Goal: Transaction & Acquisition: Book appointment/travel/reservation

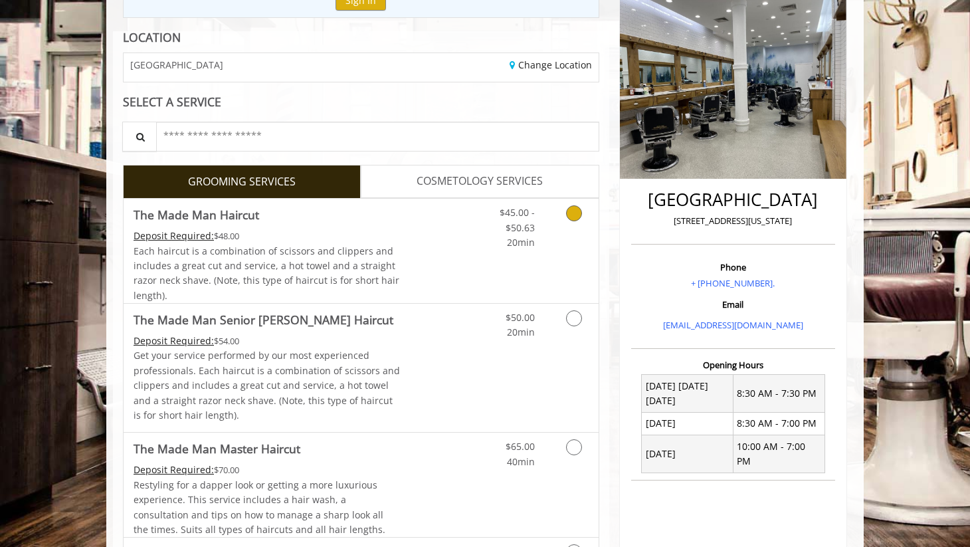
click at [538, 248] on div "$45.00 - $50.63 20min" at bounding box center [507, 224] width 75 height 51
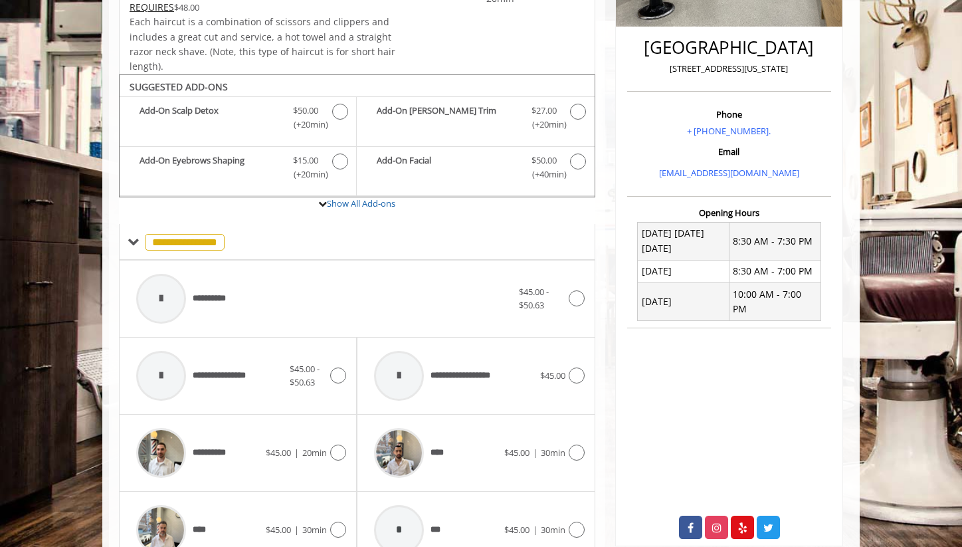
scroll to position [394, 0]
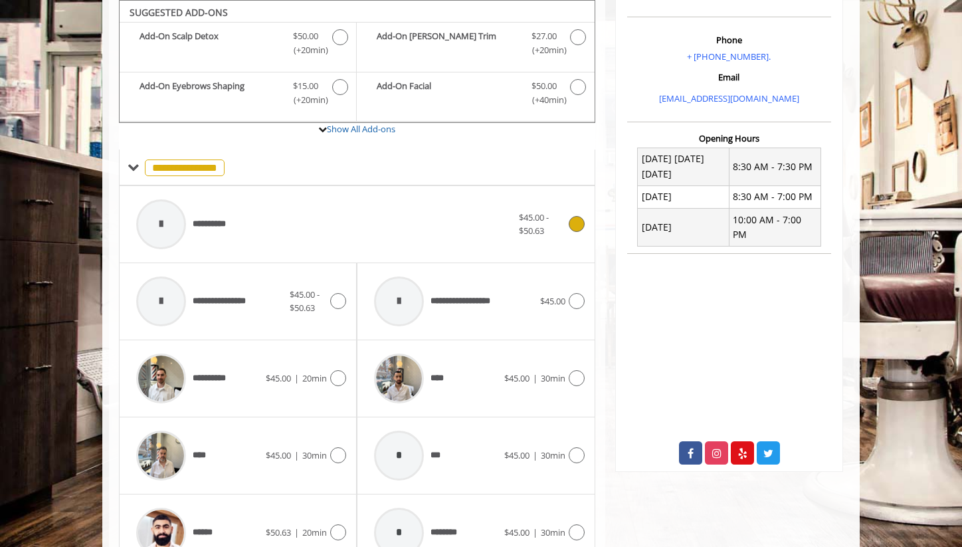
click at [321, 240] on div "**********" at bounding box center [324, 224] width 389 height 63
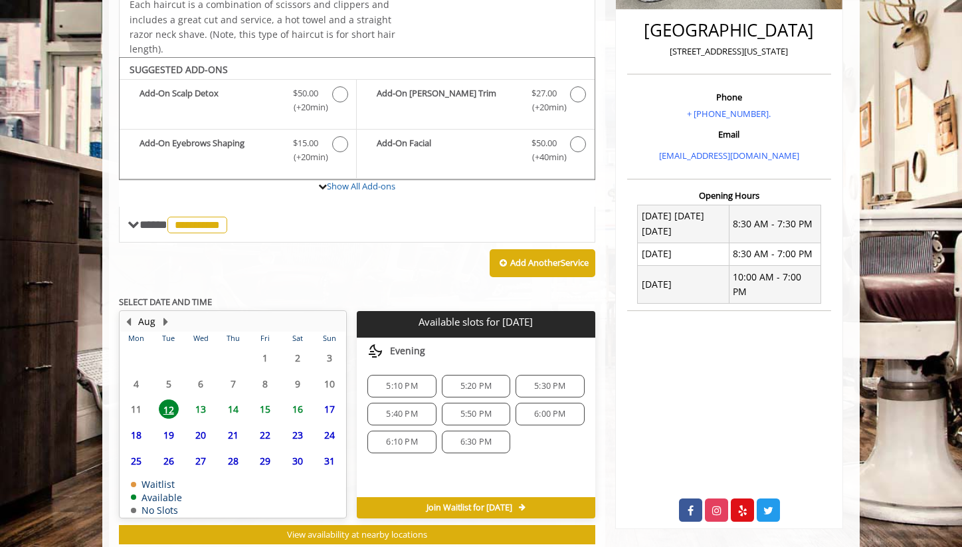
scroll to position [374, 0]
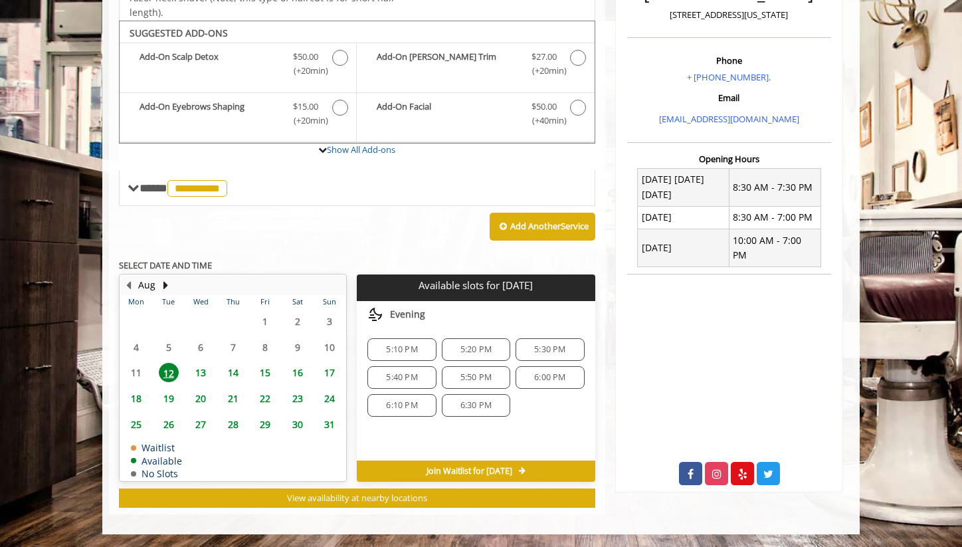
click at [487, 348] on span "5:20 PM" at bounding box center [475, 349] width 31 height 11
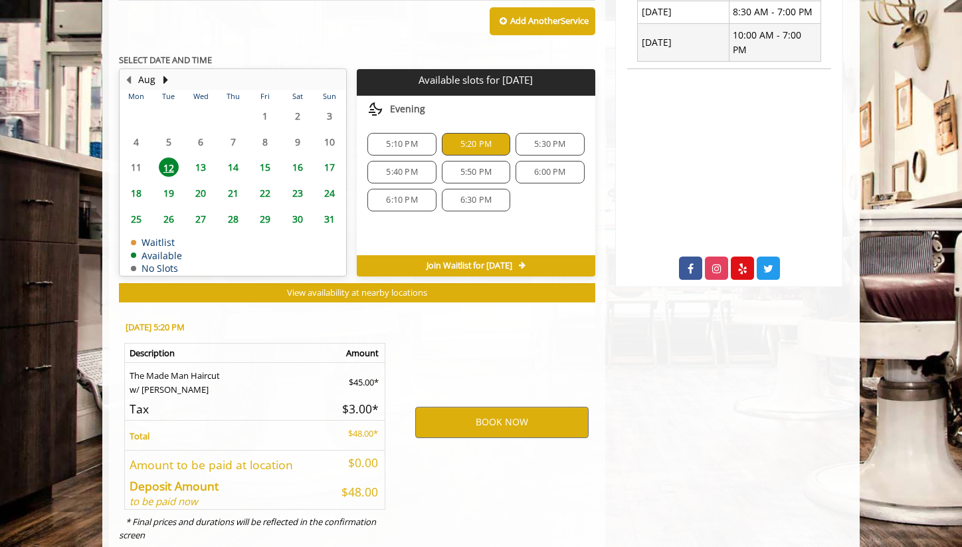
scroll to position [614, 0]
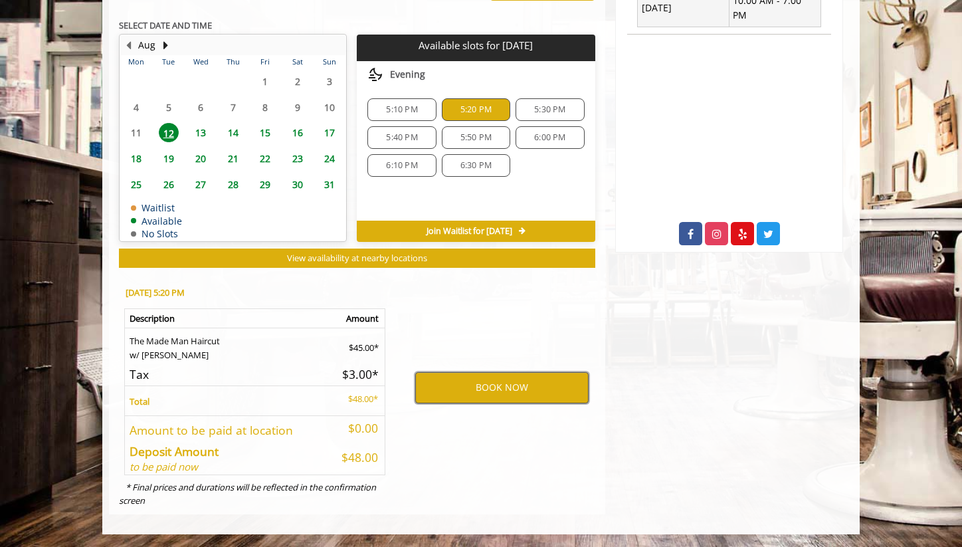
click at [461, 385] on button "BOOK NOW" at bounding box center [501, 387] width 173 height 31
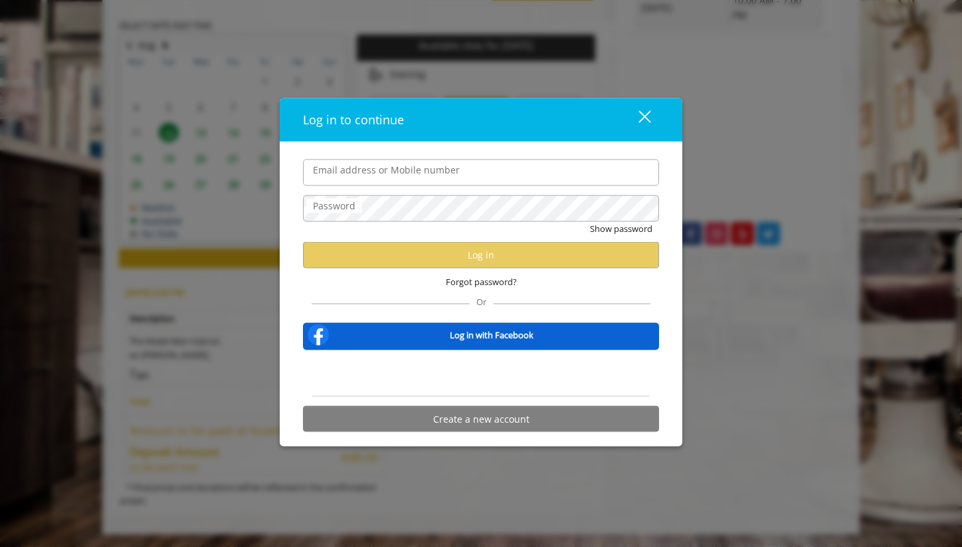
click at [437, 185] on input "Email address or Mobile number" at bounding box center [481, 172] width 356 height 27
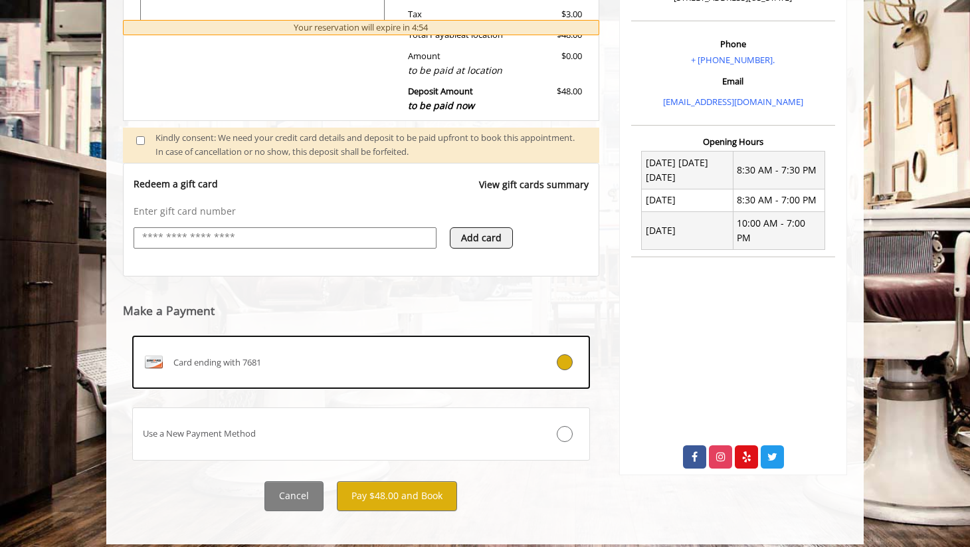
scroll to position [396, 0]
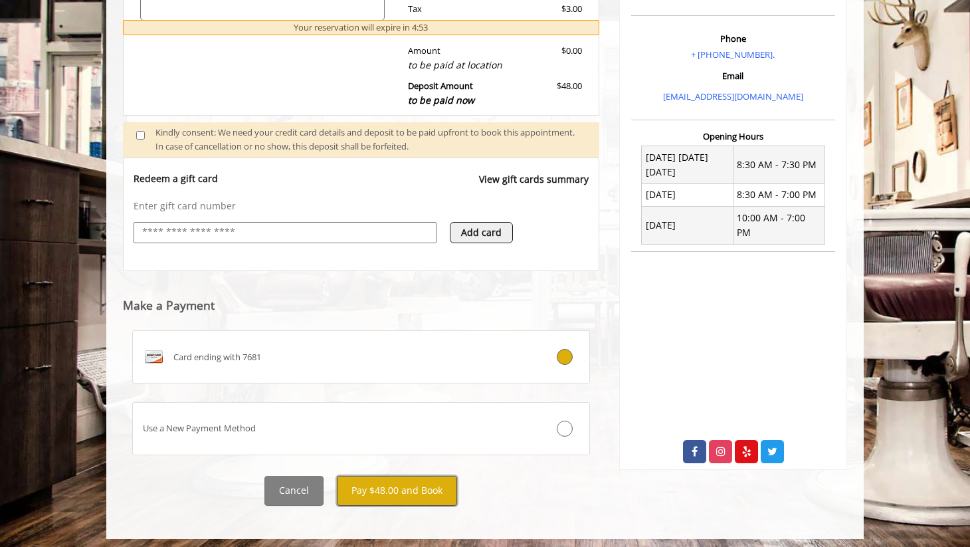
click at [424, 492] on button "Pay $48.00 and Book" at bounding box center [397, 491] width 120 height 30
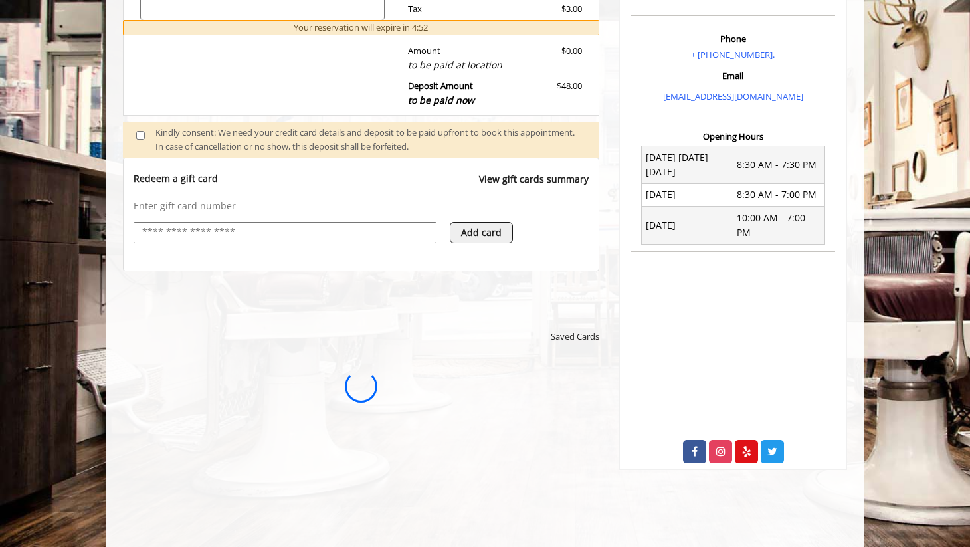
scroll to position [0, 0]
